Goal: Book appointment/travel/reservation

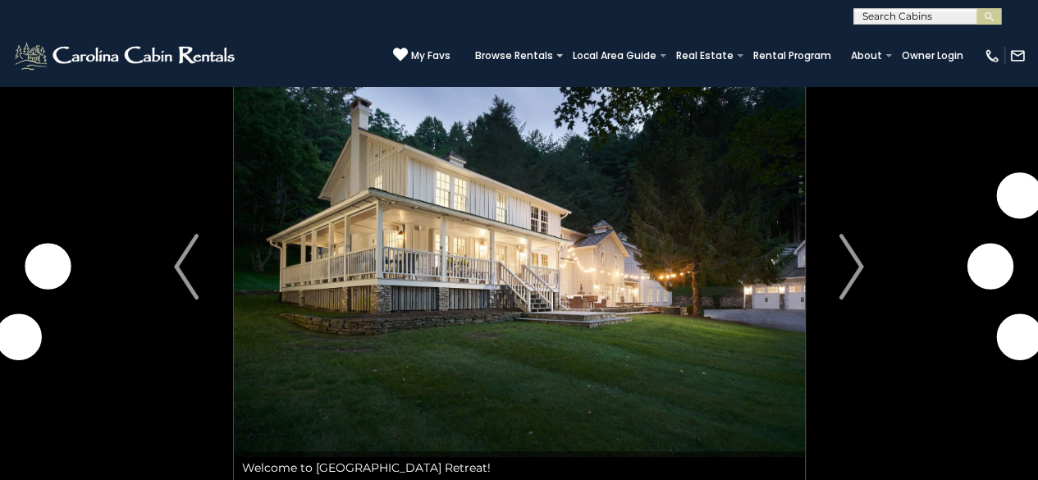
scroll to position [40, 0]
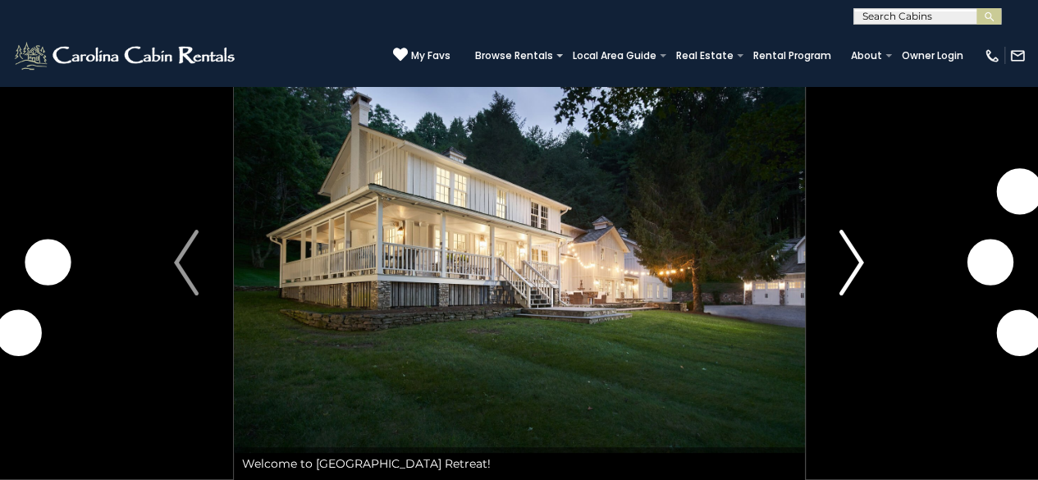
click at [859, 274] on img "Next" at bounding box center [852, 263] width 25 height 66
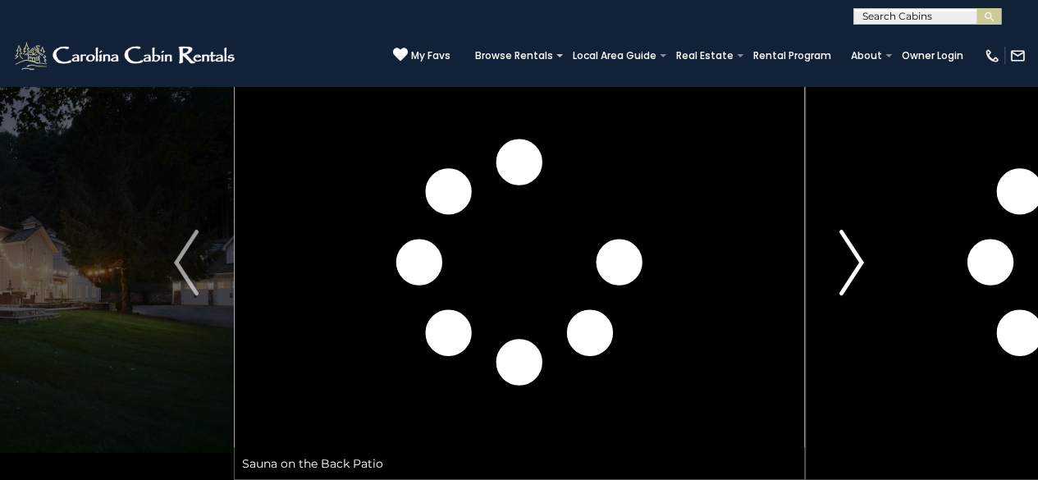
click at [863, 265] on img "Next" at bounding box center [852, 263] width 25 height 66
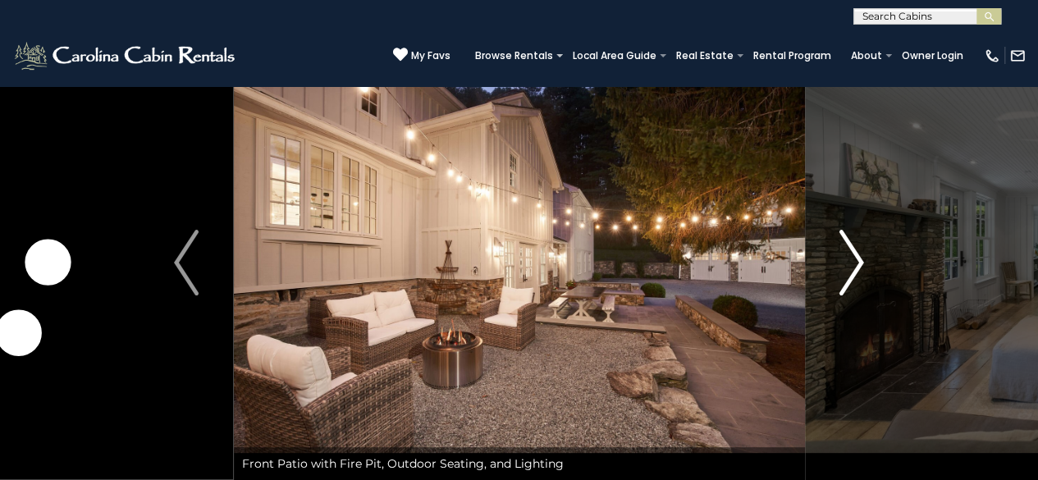
click at [868, 268] on button "Next" at bounding box center [851, 262] width 94 height 435
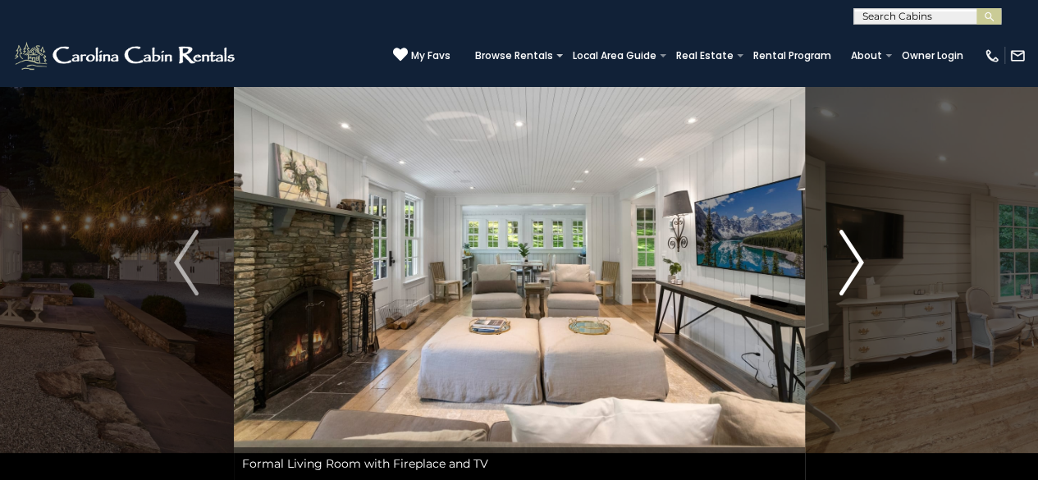
click at [877, 254] on button "Next" at bounding box center [851, 262] width 94 height 435
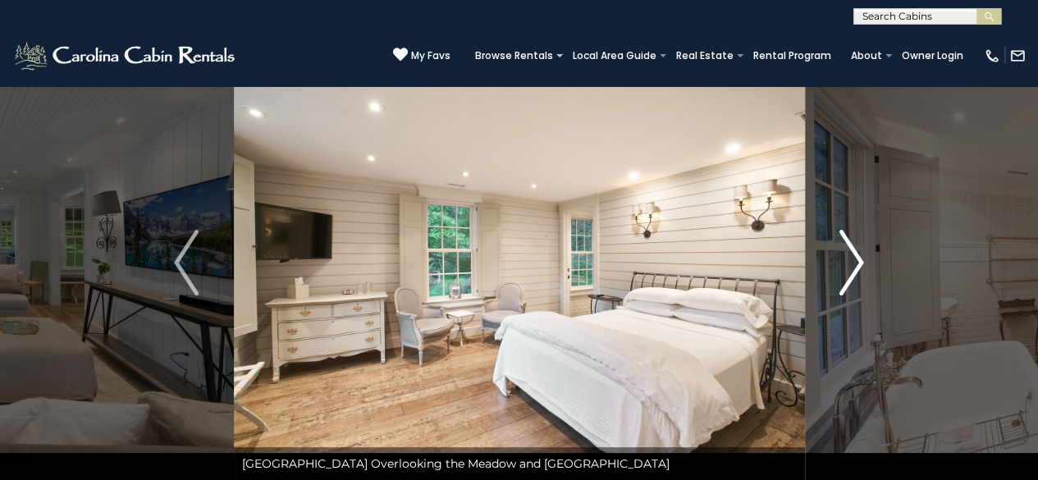
click at [878, 261] on button "Next" at bounding box center [851, 262] width 94 height 435
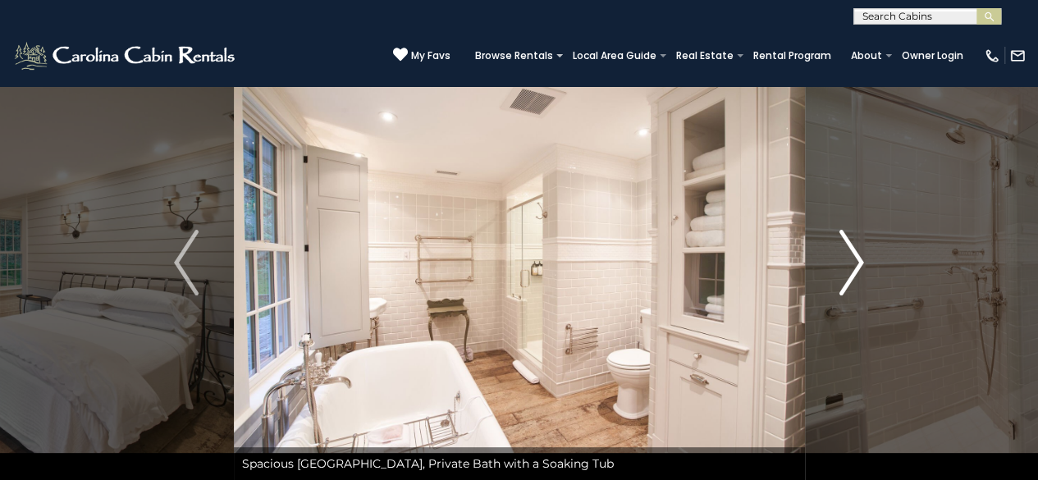
click at [875, 245] on button "Next" at bounding box center [851, 262] width 94 height 435
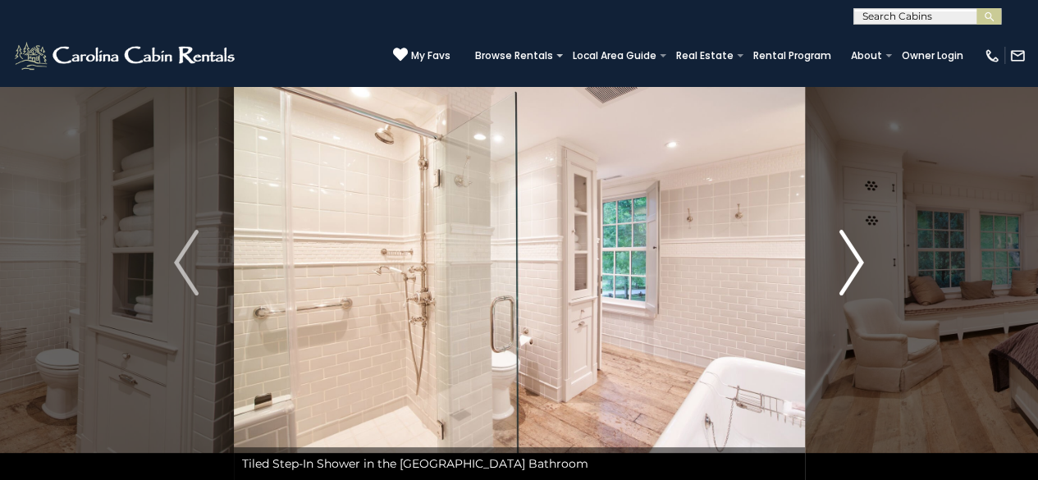
click at [875, 264] on button "Next" at bounding box center [851, 262] width 94 height 435
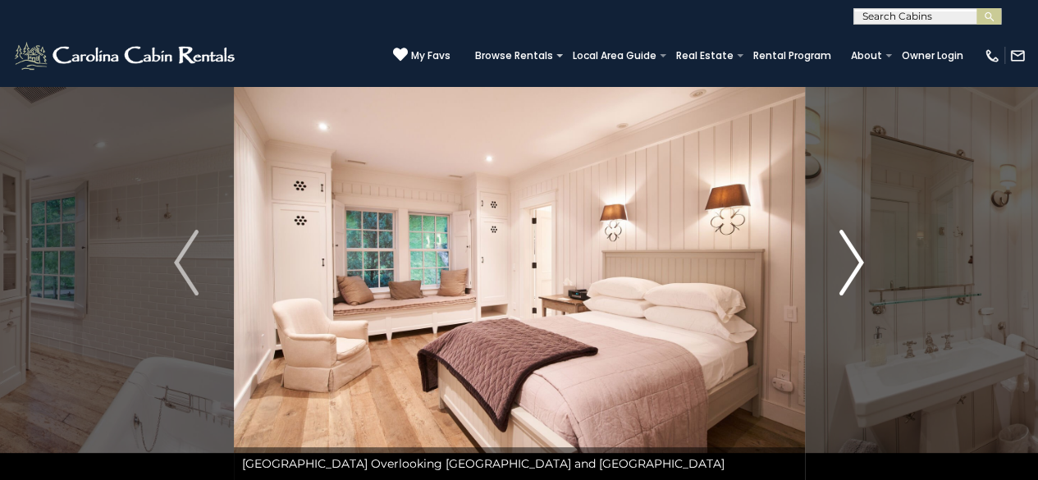
click at [867, 254] on button "Next" at bounding box center [851, 262] width 94 height 435
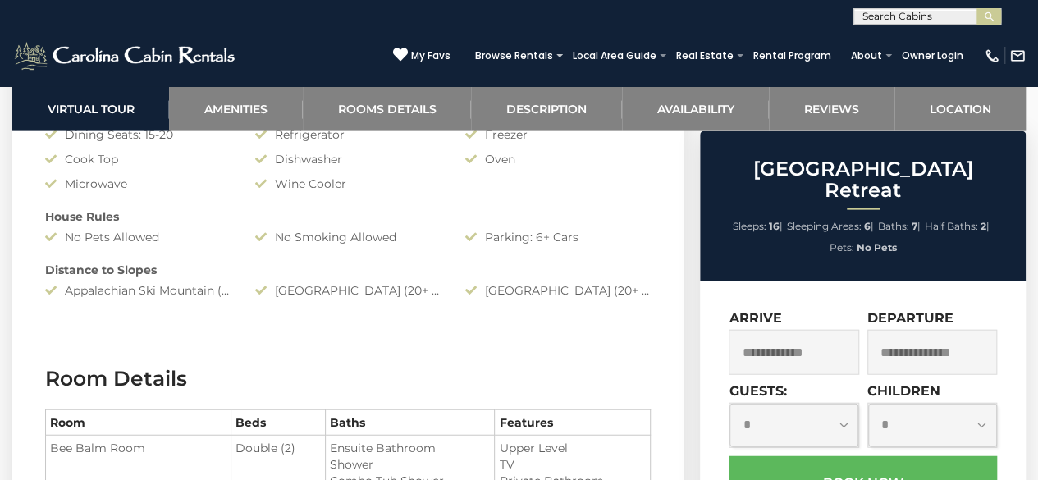
scroll to position [1824, 0]
click at [783, 330] on input "text" at bounding box center [794, 352] width 130 height 45
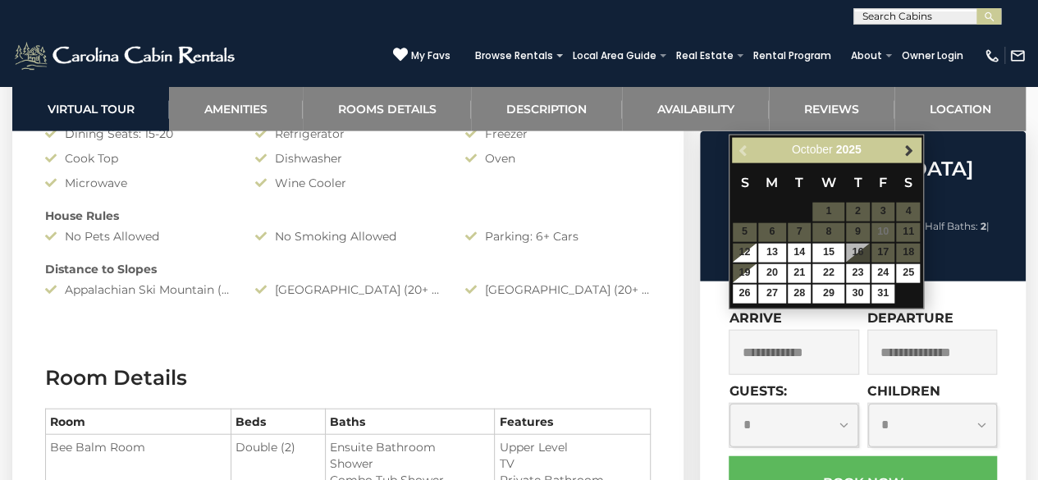
click at [911, 157] on link "Next" at bounding box center [909, 150] width 21 height 21
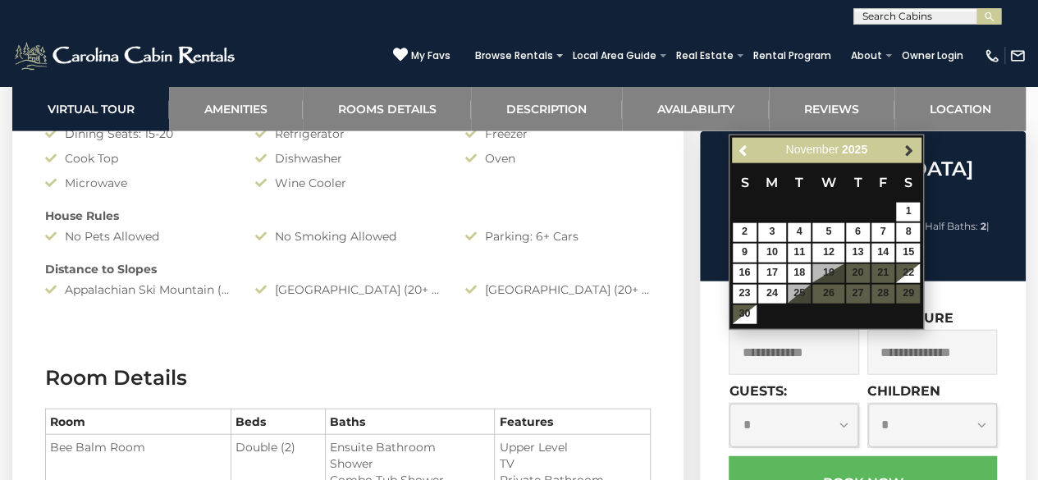
click at [908, 151] on span "Next" at bounding box center [909, 150] width 13 height 13
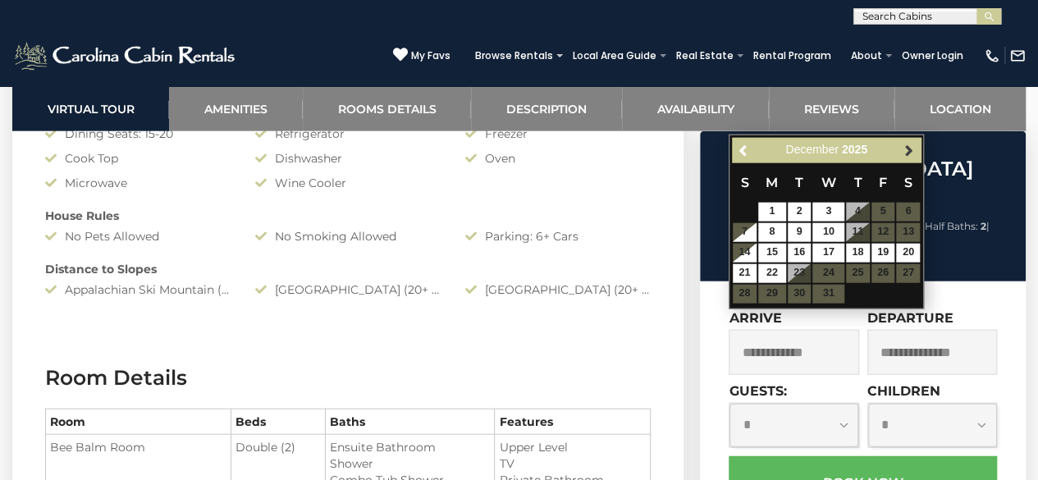
click at [909, 155] on span "Next" at bounding box center [909, 150] width 13 height 13
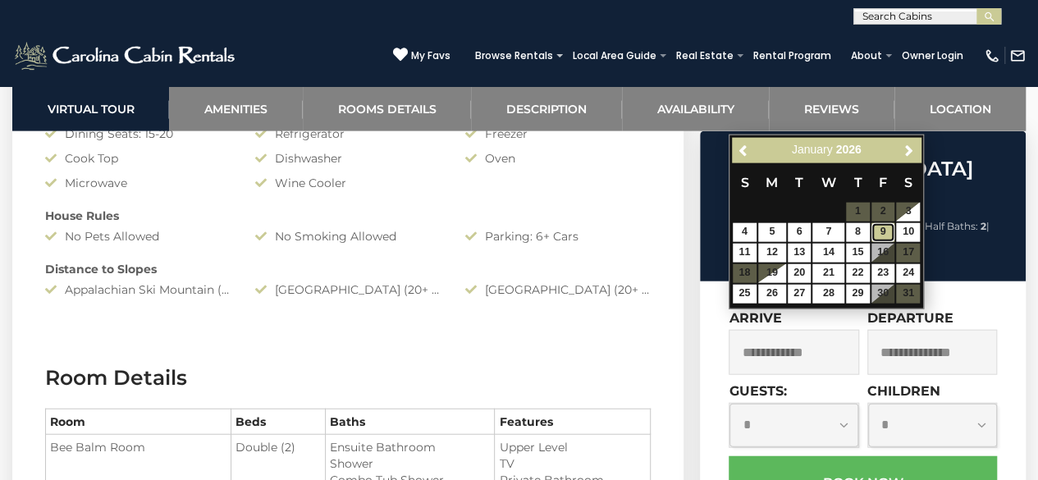
click at [883, 224] on link "9" at bounding box center [884, 232] width 24 height 19
type input "**********"
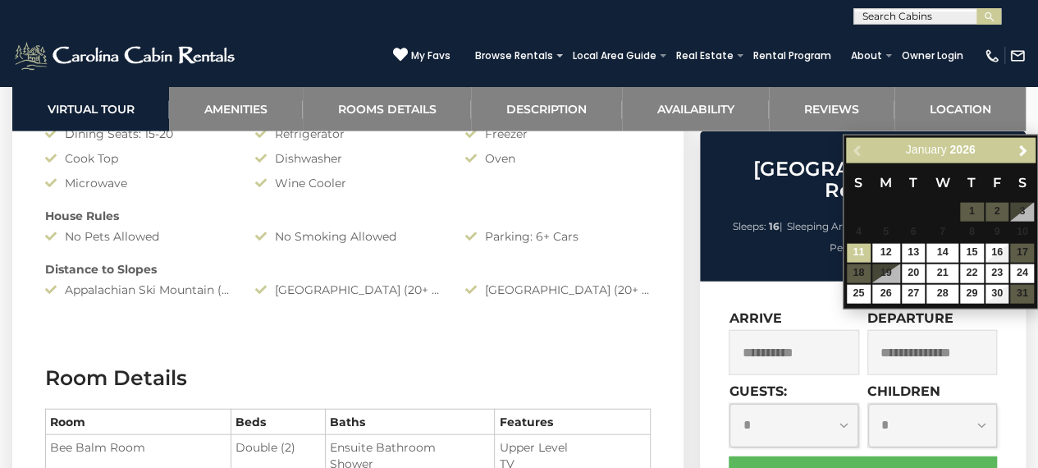
click at [912, 353] on input "text" at bounding box center [932, 352] width 130 height 45
click at [1023, 151] on span "Next" at bounding box center [1023, 150] width 13 height 13
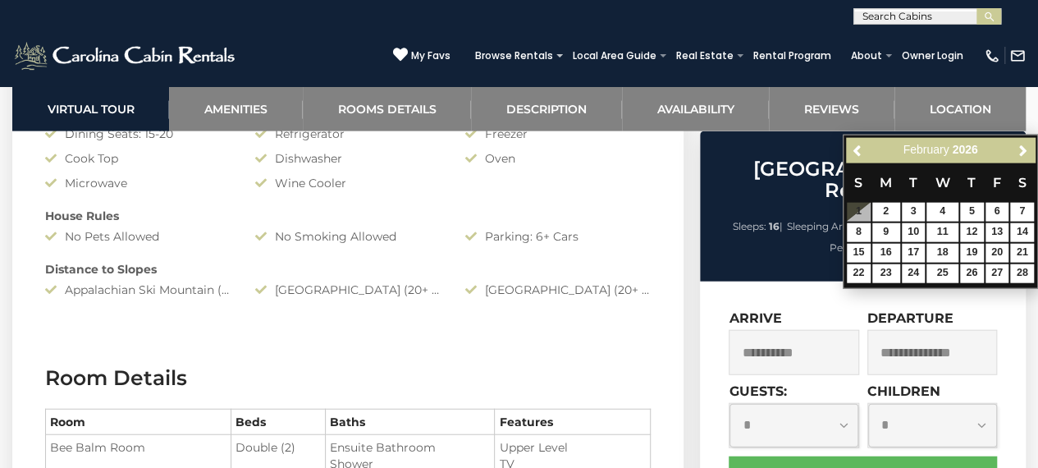
click at [733, 330] on input "**********" at bounding box center [794, 352] width 130 height 45
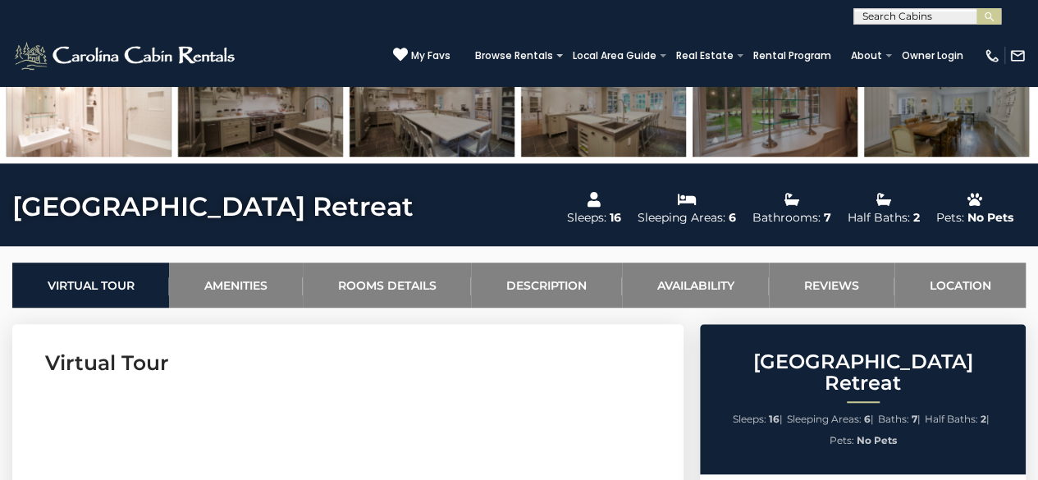
scroll to position [0, 0]
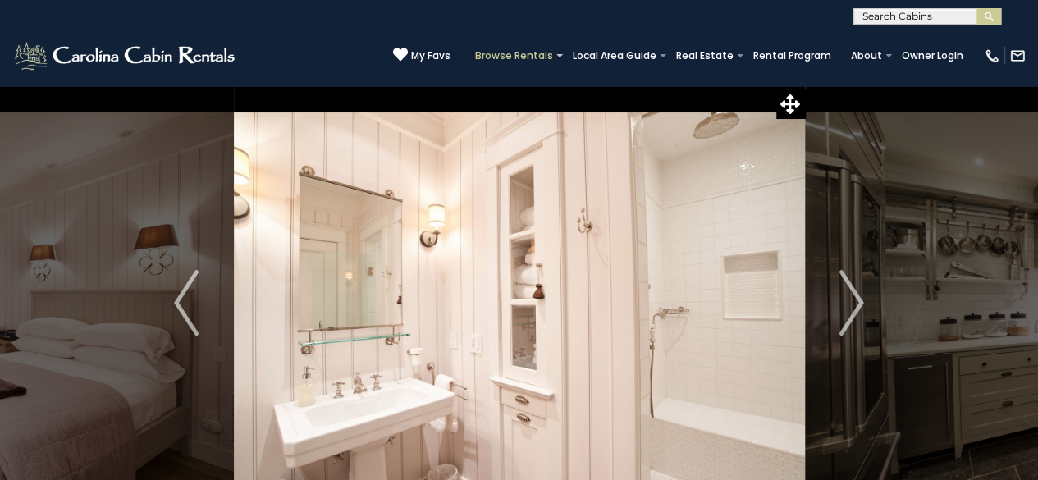
click at [509, 57] on link "Browse Rentals" at bounding box center [514, 55] width 94 height 23
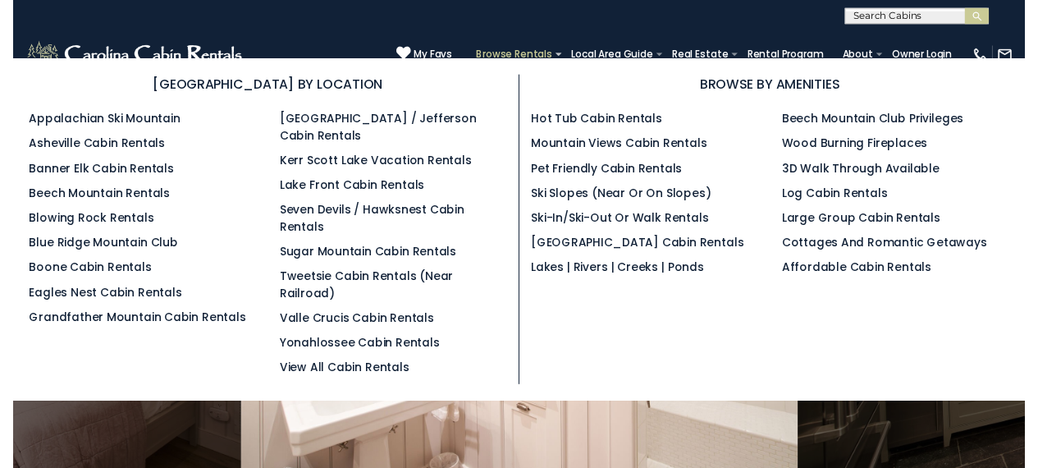
scroll to position [762, 0]
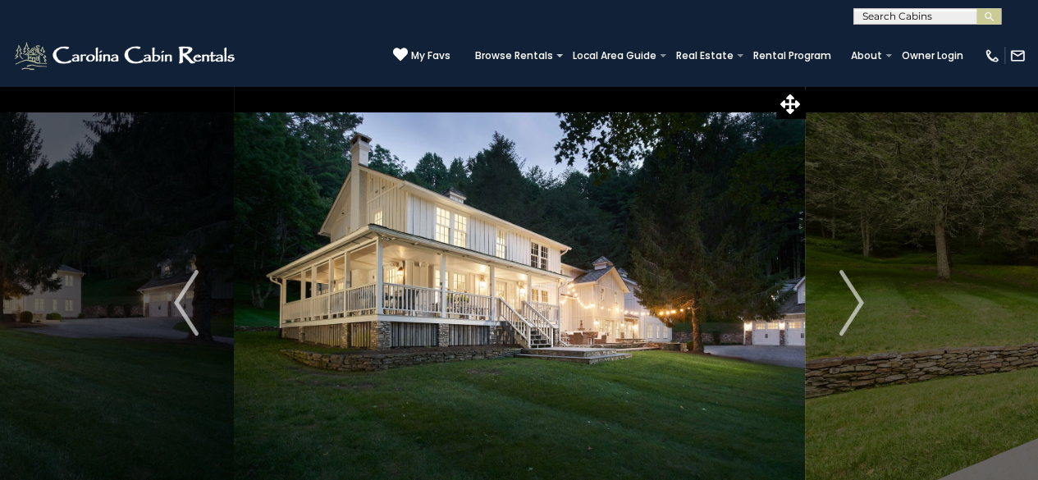
scroll to position [2235, 0]
